Goal: Use online tool/utility: Utilize a website feature to perform a specific function

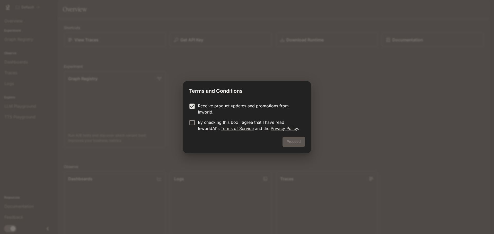
click at [301, 145] on div "Proceed" at bounding box center [247, 145] width 128 height 16
click at [292, 141] on button "Proceed" at bounding box center [293, 142] width 22 height 10
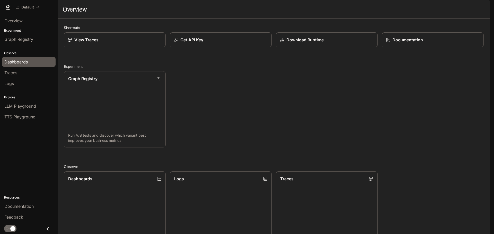
click at [20, 60] on span "Dashboards" at bounding box center [15, 62] width 23 height 6
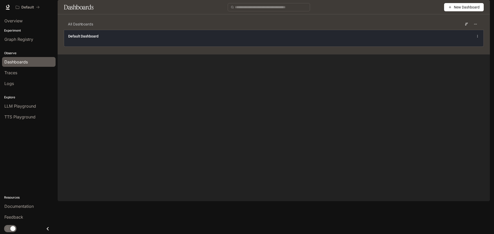
click at [96, 39] on div "Default Dashboard" at bounding box center [273, 36] width 411 height 6
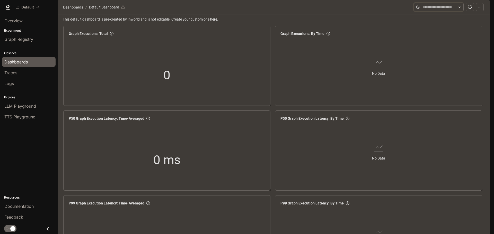
drag, startPoint x: 444, startPoint y: 20, endPoint x: 453, endPoint y: 21, distance: 8.6
click at [445, 10] on input "text" at bounding box center [439, 7] width 32 height 6
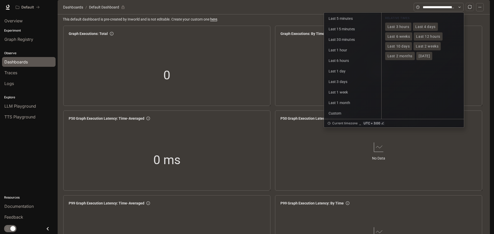
click at [370, 12] on section "Dashboards / Default Dashboard" at bounding box center [238, 7] width 352 height 10
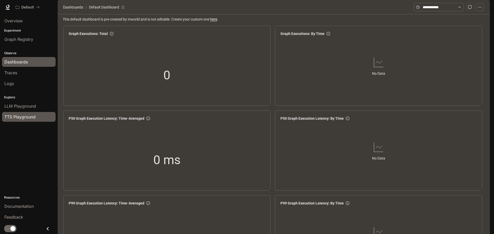
click at [21, 119] on span "TTS Playground" at bounding box center [19, 117] width 31 height 6
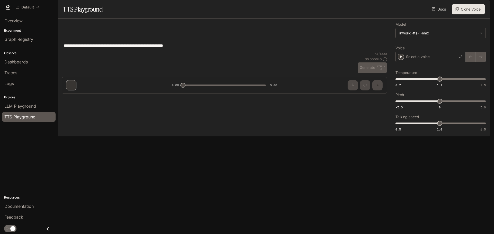
click at [217, 52] on div "**********" at bounding box center [224, 45] width 325 height 12
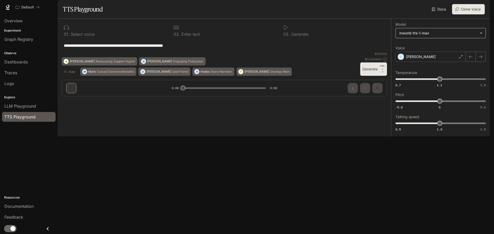
click at [428, 47] on body "**********" at bounding box center [247, 117] width 494 height 234
click at [429, 48] on div at bounding box center [247, 117] width 494 height 234
click at [431, 62] on div "[PERSON_NAME]" at bounding box center [430, 57] width 70 height 10
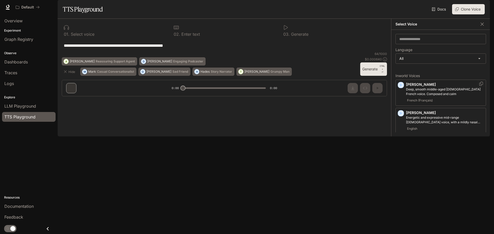
click at [401, 88] on icon "button" at bounding box center [400, 85] width 5 height 5
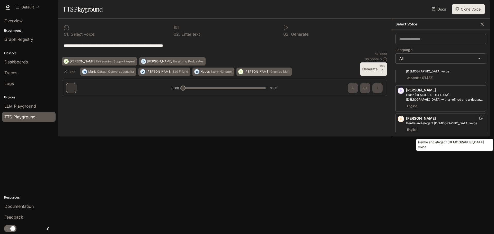
scroll to position [129, 0]
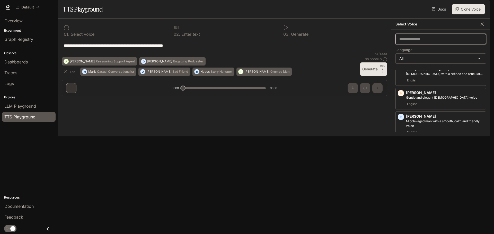
click at [411, 42] on input "text" at bounding box center [441, 39] width 90 height 5
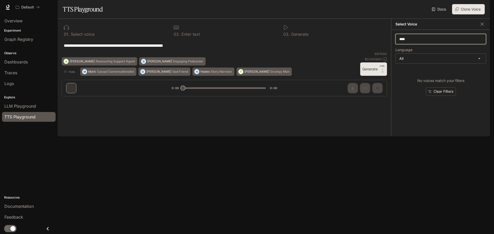
type input "*****"
drag, startPoint x: 419, startPoint y: 53, endPoint x: 421, endPoint y: 60, distance: 6.6
click at [393, 56] on div "**********" at bounding box center [440, 83] width 99 height 107
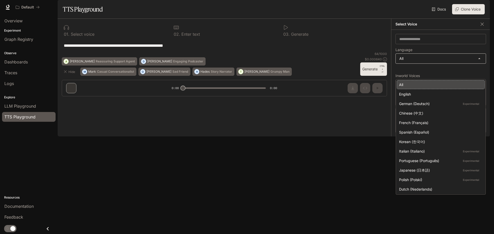
click at [416, 73] on body "**********" at bounding box center [247, 117] width 494 height 234
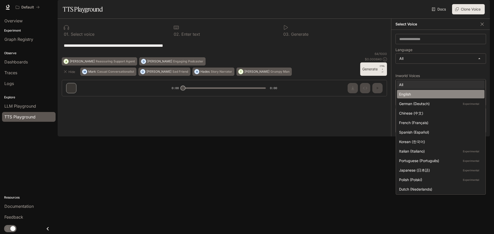
click at [410, 95] on div "English" at bounding box center [439, 94] width 81 height 5
type input "*****"
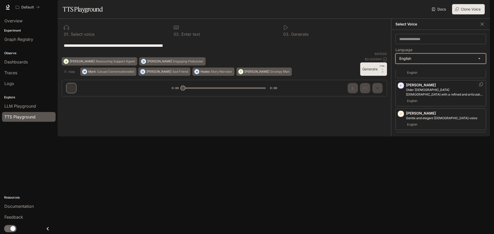
scroll to position [77, 0]
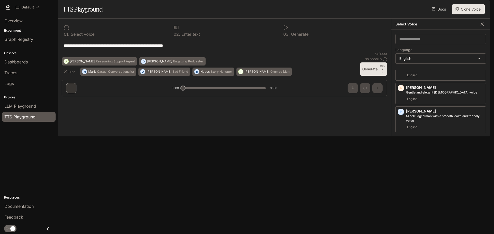
click at [400, 143] on icon "button" at bounding box center [400, 140] width 5 height 5
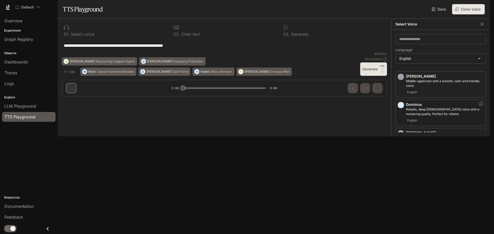
scroll to position [129, 0]
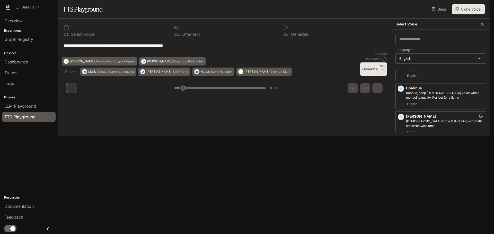
click at [400, 120] on icon "button" at bounding box center [400, 116] width 5 height 5
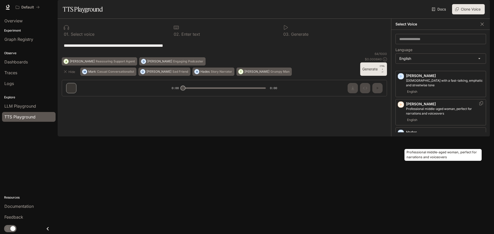
scroll to position [180, 0]
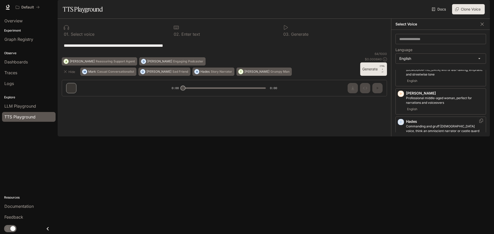
click at [402, 124] on icon "button" at bounding box center [401, 122] width 2 height 3
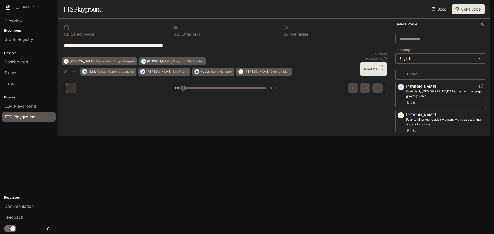
scroll to position [386, 0]
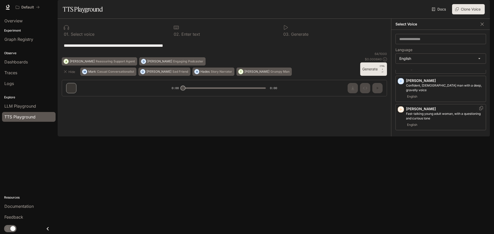
click at [401, 111] on icon "button" at bounding box center [401, 109] width 2 height 3
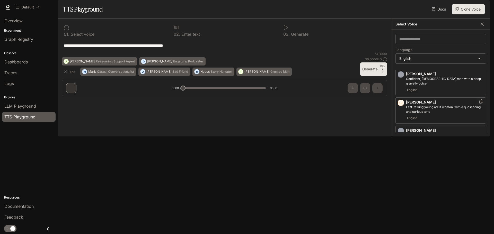
scroll to position [397, 0]
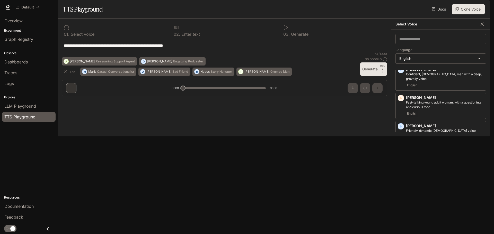
click at [401, 210] on icon "button" at bounding box center [401, 211] width 2 height 3
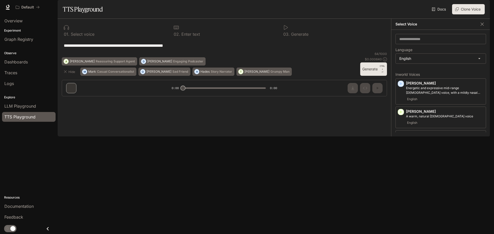
scroll to position [0, 0]
click at [401, 87] on icon "button" at bounding box center [401, 85] width 2 height 3
click at [401, 116] on icon "button" at bounding box center [400, 113] width 5 height 5
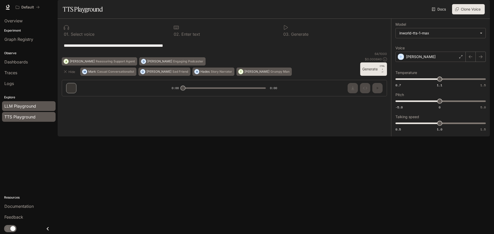
click at [19, 109] on span "LLM Playground" at bounding box center [20, 106] width 32 height 6
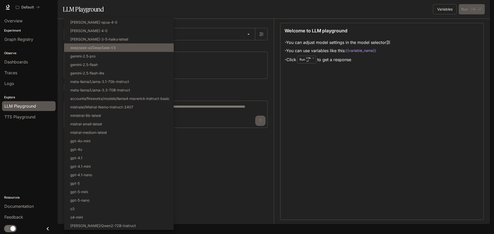
click at [91, 48] on body "Skip to main content Default Documentation Documentation Portal Overview Experi…" at bounding box center [247, 117] width 494 height 234
click at [245, 162] on div at bounding box center [247, 117] width 494 height 234
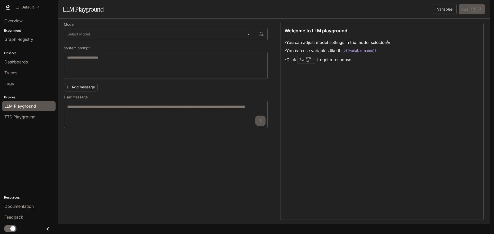
click at [157, 108] on div "Add message User message * ​" at bounding box center [166, 104] width 204 height 47
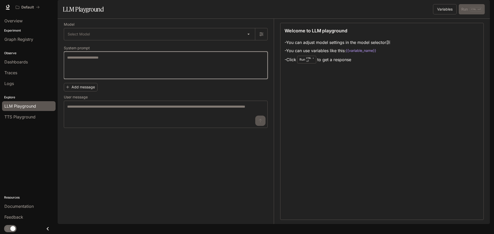
click at [116, 76] on textarea at bounding box center [165, 65] width 197 height 21
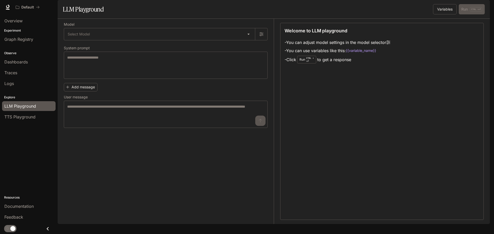
click at [117, 101] on label "User message" at bounding box center [166, 98] width 204 height 5
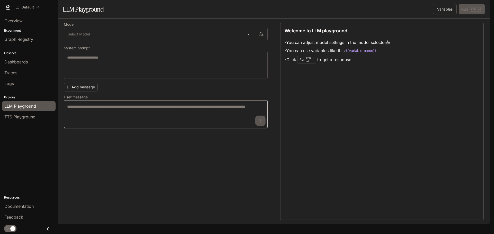
click at [101, 125] on textarea at bounding box center [165, 114] width 197 height 21
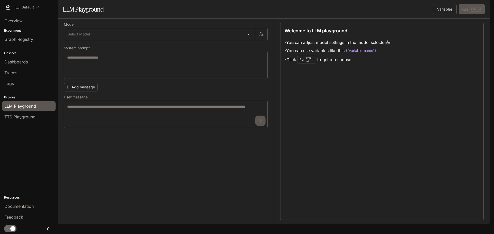
click at [164, 100] on div "Add message User message * ​" at bounding box center [166, 104] width 204 height 47
click at [22, 120] on span "TTS Playground" at bounding box center [19, 117] width 31 height 6
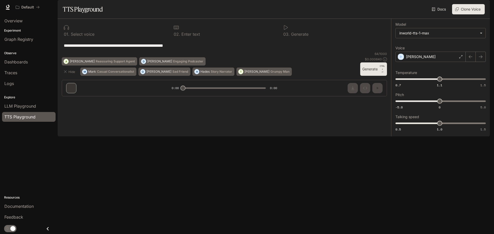
click at [191, 52] on div "**********" at bounding box center [224, 45] width 325 height 12
click at [478, 47] on body "**********" at bounding box center [247, 117] width 494 height 234
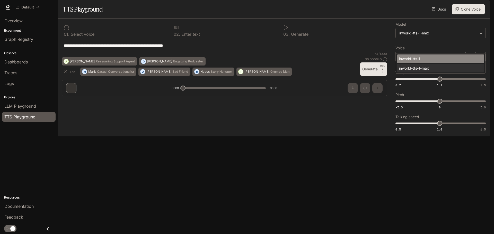
click at [419, 57] on div "inworld-tts-1" at bounding box center [439, 58] width 81 height 5
type input "**********"
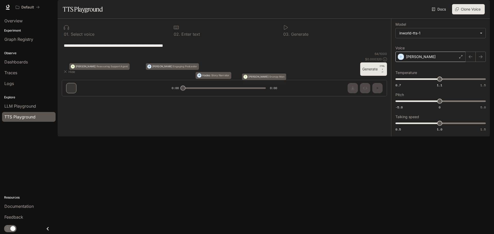
click at [443, 62] on div "[PERSON_NAME]" at bounding box center [430, 57] width 70 height 10
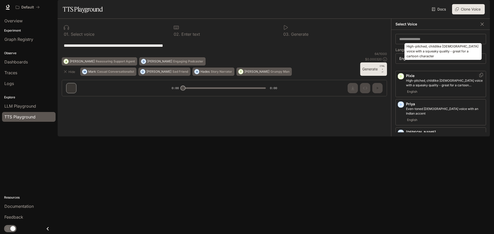
scroll to position [397, 0]
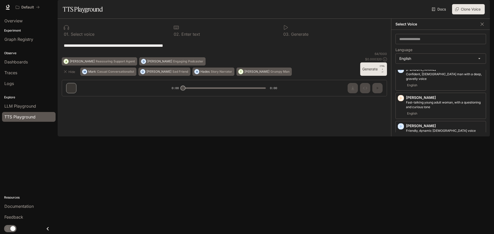
click at [401, 156] on icon "button" at bounding box center [401, 154] width 2 height 3
click at [401, 183] on icon "button" at bounding box center [401, 183] width 2 height 3
click at [401, 206] on div "[PERSON_NAME], middle-aged [DEMOGRAPHIC_DATA] [DEMOGRAPHIC_DATA] voice English" at bounding box center [440, 219] width 91 height 26
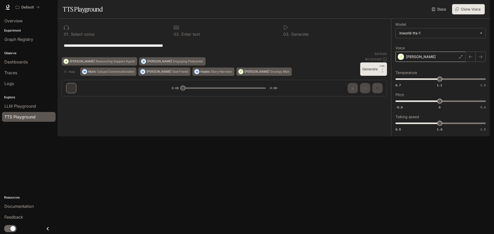
click at [418, 59] on p "[PERSON_NAME]" at bounding box center [421, 56] width 30 height 5
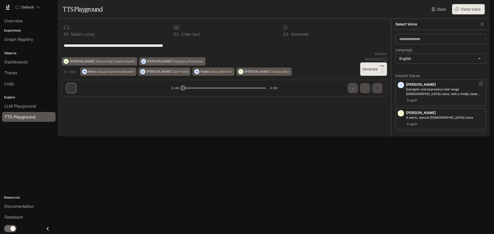
click at [402, 88] on icon "button" at bounding box center [400, 85] width 5 height 5
